Goal: Transaction & Acquisition: Purchase product/service

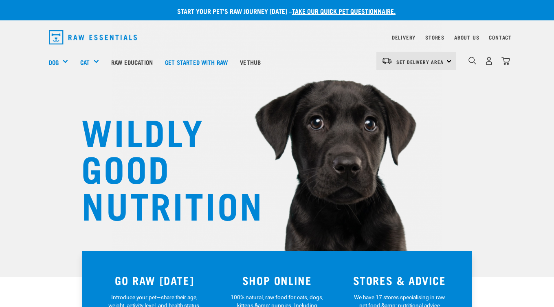
click at [446, 61] on div "Set Delivery Area North Island South Island" at bounding box center [416, 61] width 80 height 18
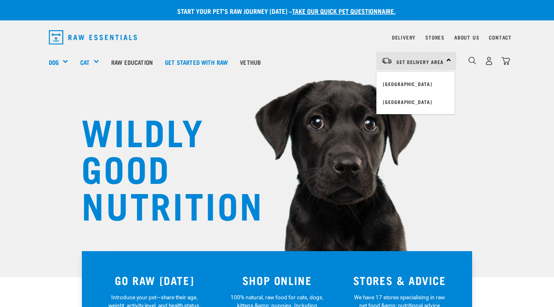
click at [477, 84] on div "WILDLY GOOD NUTRITION" at bounding box center [277, 138] width 554 height 277
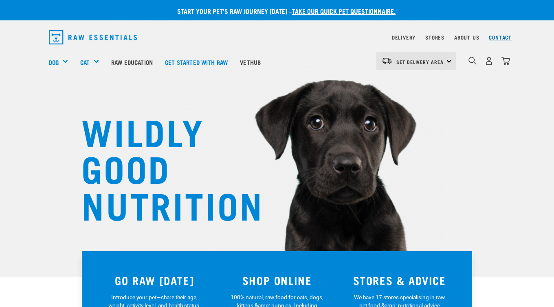
click at [498, 38] on link "Contact" at bounding box center [500, 37] width 23 height 3
click at [433, 36] on link "Stores" at bounding box center [434, 37] width 19 height 3
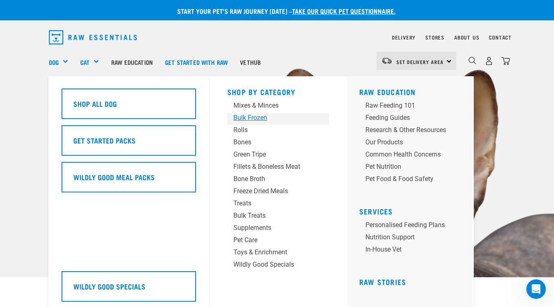
click at [263, 119] on div "Bulk Frozen" at bounding box center [271, 118] width 76 height 10
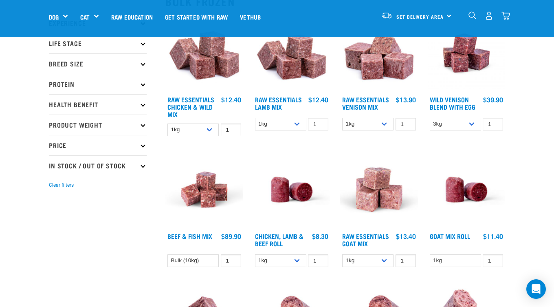
scroll to position [77, 0]
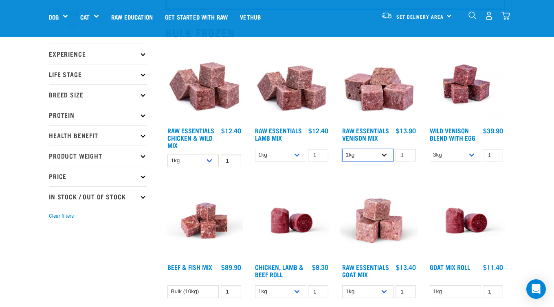
click at [383, 154] on select "1kg 3kg Bulk (20kg)" at bounding box center [367, 155] width 51 height 13
click at [411, 171] on div "Raw Essentials Venison Mix 1 0 100 0 100 0 100" at bounding box center [379, 108] width 88 height 136
click at [387, 154] on select "1kg 3kg Bulk (20kg)" at bounding box center [367, 155] width 51 height 13
select select "711"
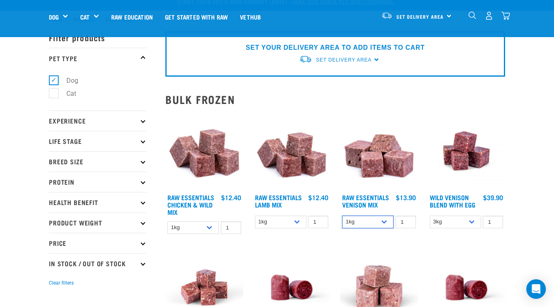
scroll to position [0, 0]
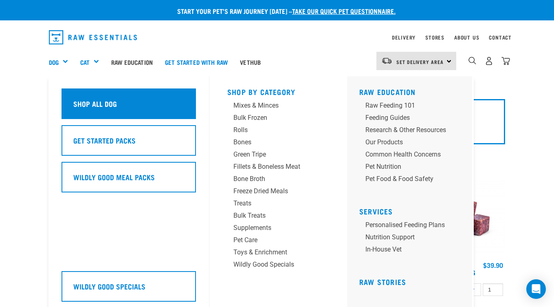
click at [106, 108] on h5 "Shop All Dog" at bounding box center [95, 103] width 44 height 11
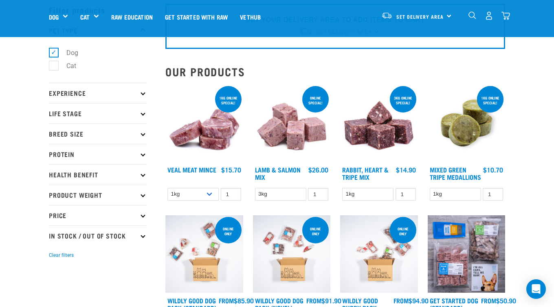
scroll to position [43, 0]
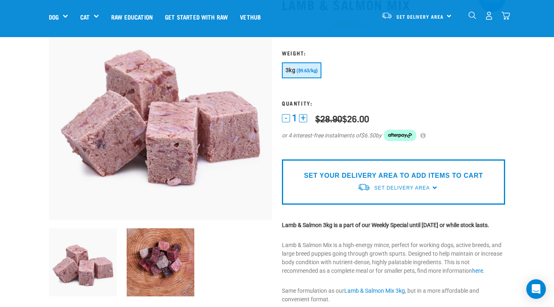
scroll to position [111, 0]
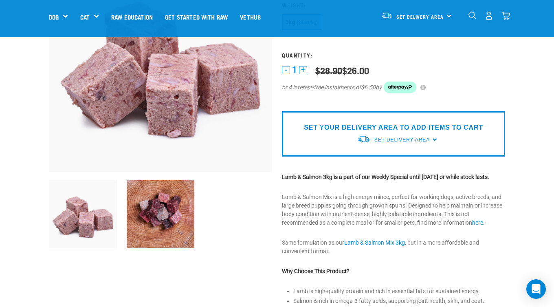
click at [301, 69] on button "+" at bounding box center [303, 70] width 8 height 8
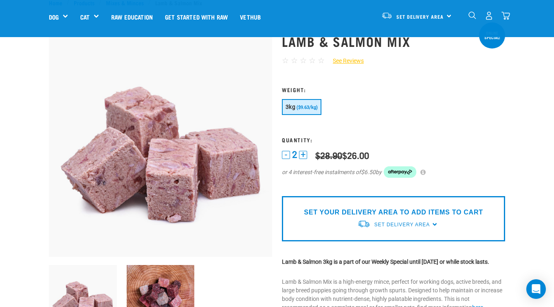
scroll to position [0, 0]
